Goal: Communication & Community: Participate in discussion

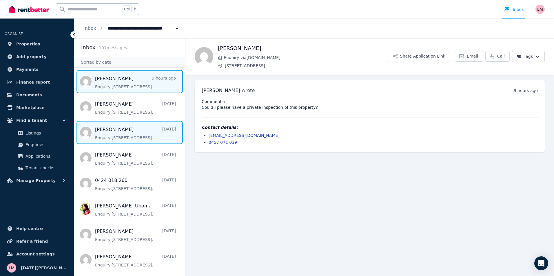
click at [129, 133] on span "Message list" at bounding box center [129, 132] width 111 height 23
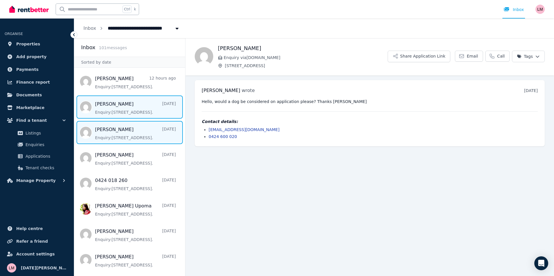
click at [133, 110] on span "Message list" at bounding box center [129, 107] width 111 height 23
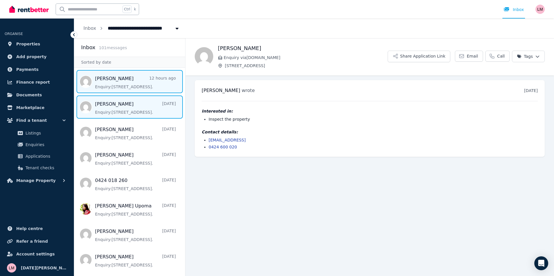
click at [129, 81] on span "Message list" at bounding box center [129, 81] width 111 height 23
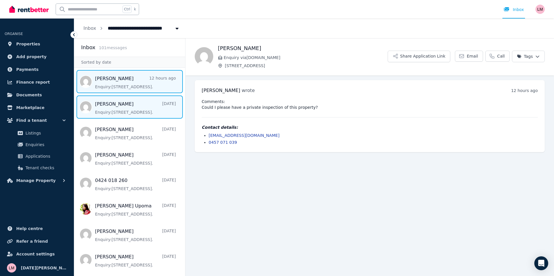
click at [144, 111] on span "Message list" at bounding box center [129, 107] width 111 height 23
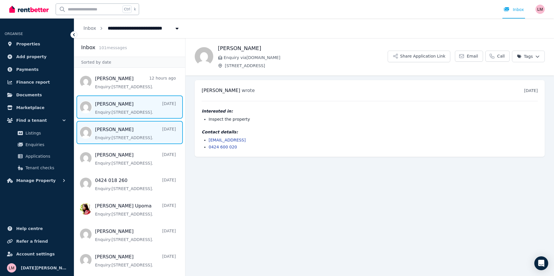
click at [140, 138] on span "Message list" at bounding box center [129, 132] width 111 height 23
